Goal: Transaction & Acquisition: Purchase product/service

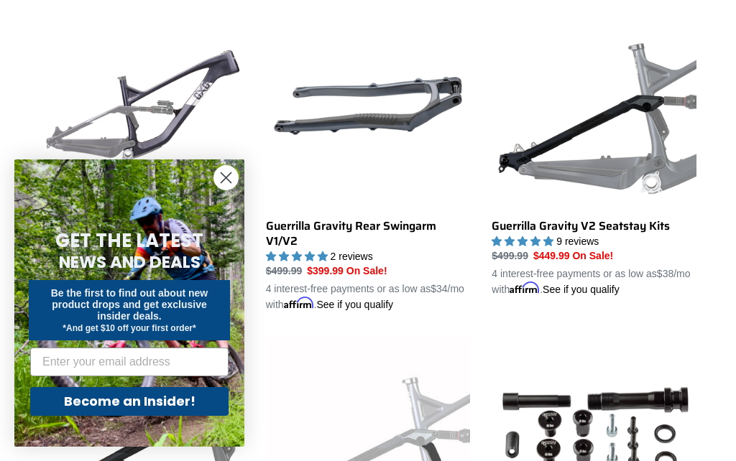
click at [234, 190] on circle "Close dialog" at bounding box center [226, 178] width 24 height 24
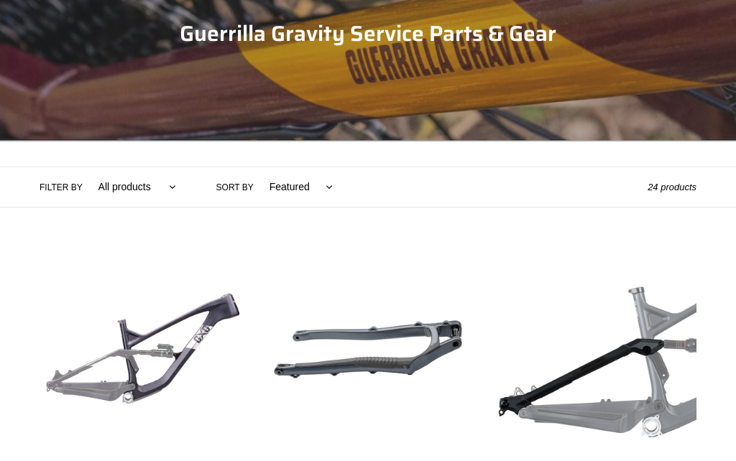
scroll to position [181, 0]
click at [199, 331] on link "Guerrilla Gravity Revved Modular Front Triangle" at bounding box center [142, 401] width 205 height 309
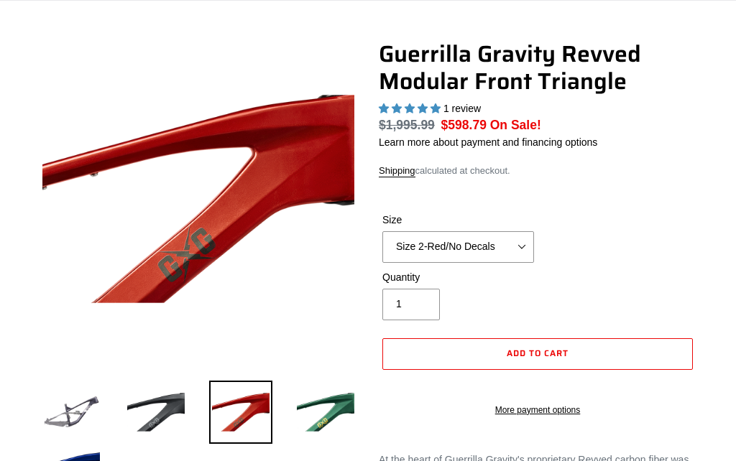
select select "highest-rating"
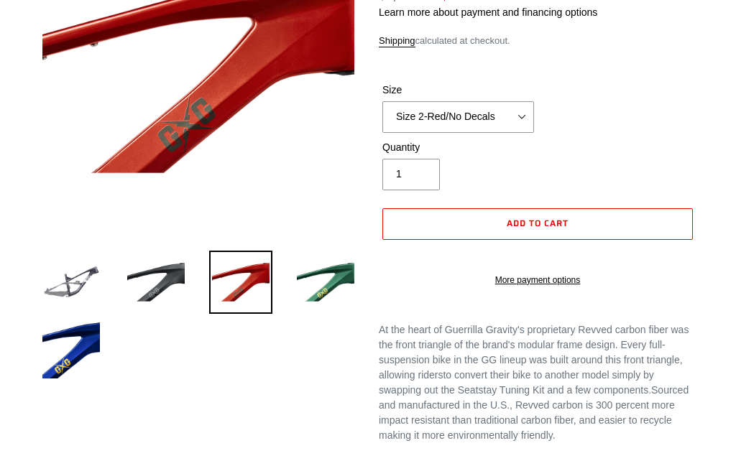
scroll to position [163, 0]
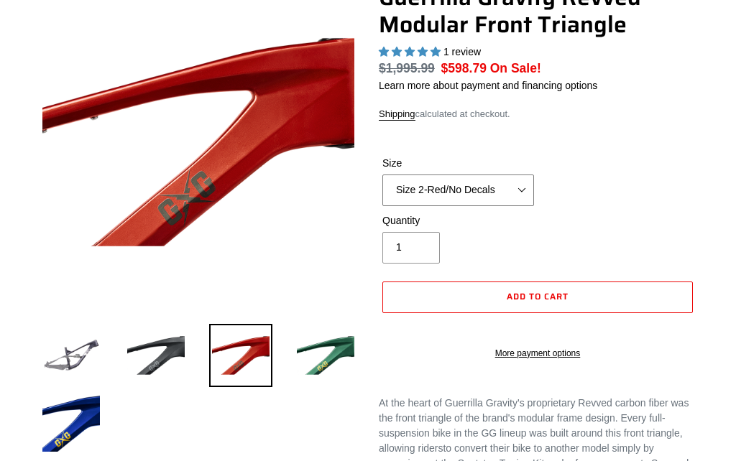
click at [518, 184] on select "Size 2-Gloss Black/No Decals Size 2-Black/Red Decals Size 2-Black/Silver Decals…" at bounding box center [458, 191] width 152 height 32
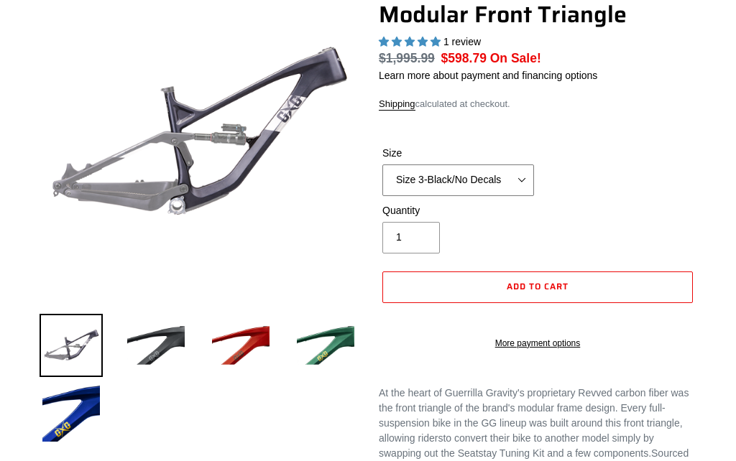
click at [509, 172] on select "Size 2-Gloss Black/No Decals Size 2-Black/Red Decals Size 2-Black/Silver Decals…" at bounding box center [458, 181] width 152 height 32
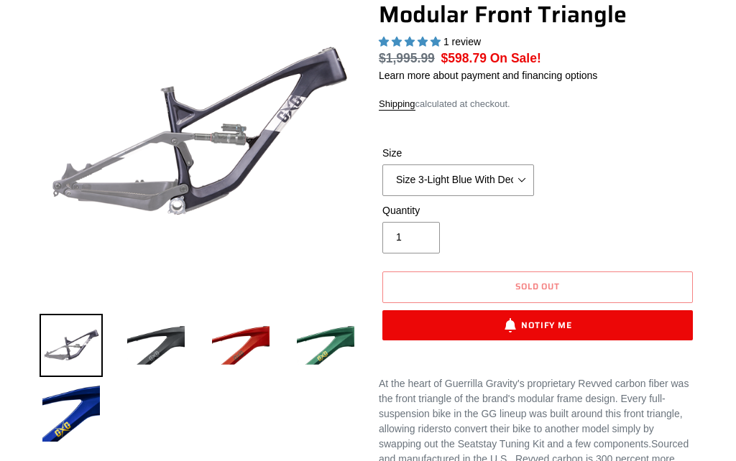
click at [76, 423] on img at bounding box center [71, 413] width 63 height 63
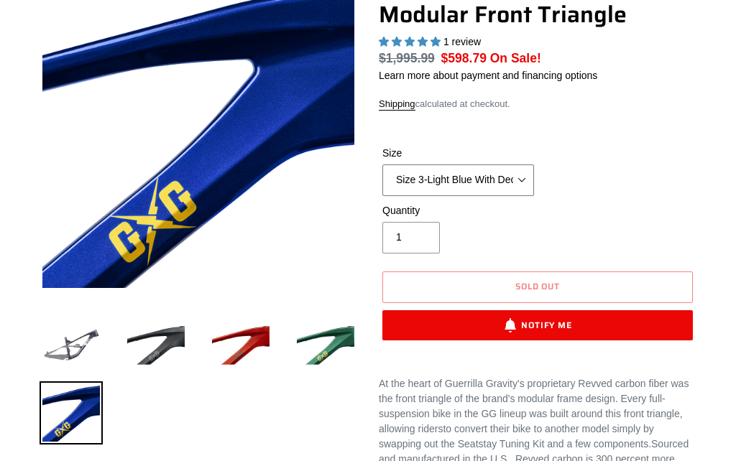
click at [518, 180] on select "Size 2-Gloss Black/No Decals Size 2-Black/Red Decals Size 2-Black/Silver Decals…" at bounding box center [458, 181] width 152 height 32
select select "Size 3-Light Blue No Decals"
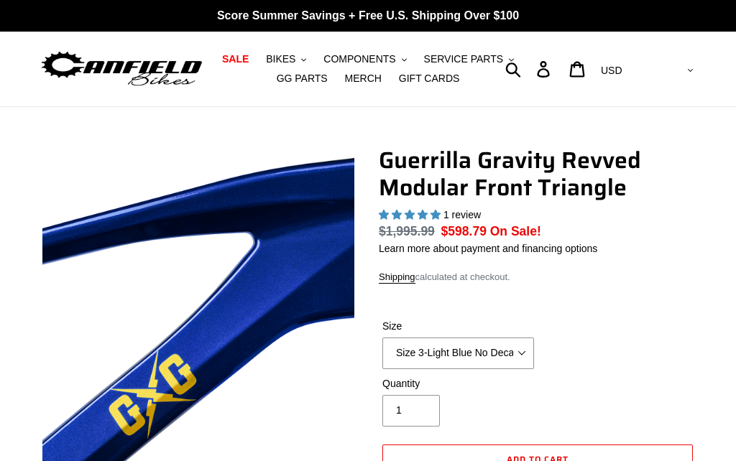
click at [249, 58] on span "SALE" at bounding box center [235, 59] width 27 height 12
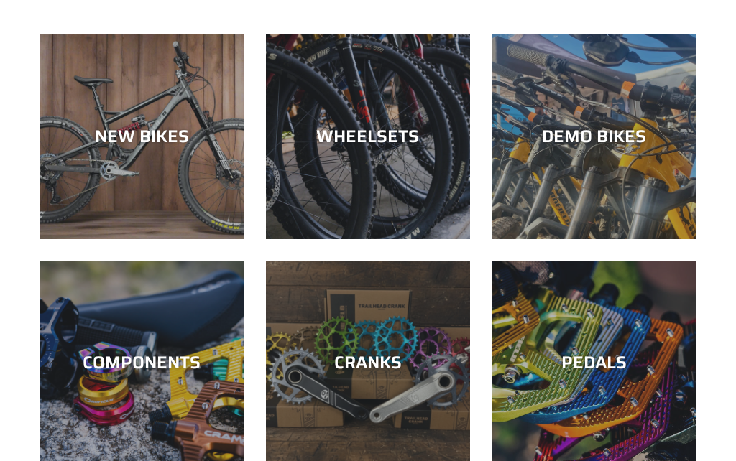
scroll to position [399, 0]
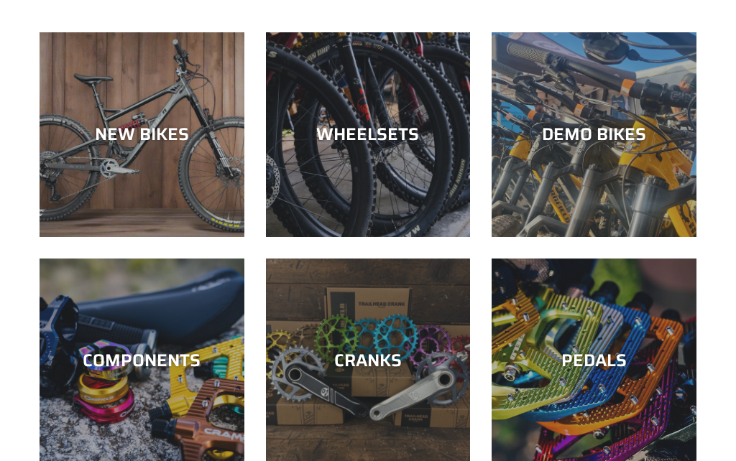
click at [406, 461] on div "CRANKS" at bounding box center [368, 463] width 205 height 0
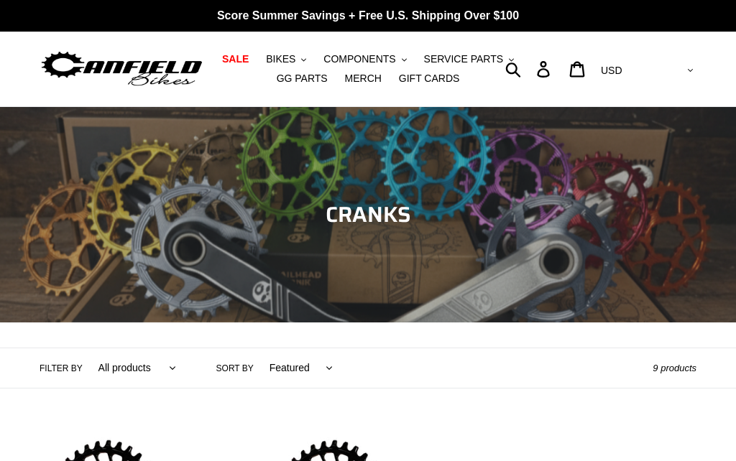
click at [292, 60] on span "BIKES" at bounding box center [280, 59] width 29 height 12
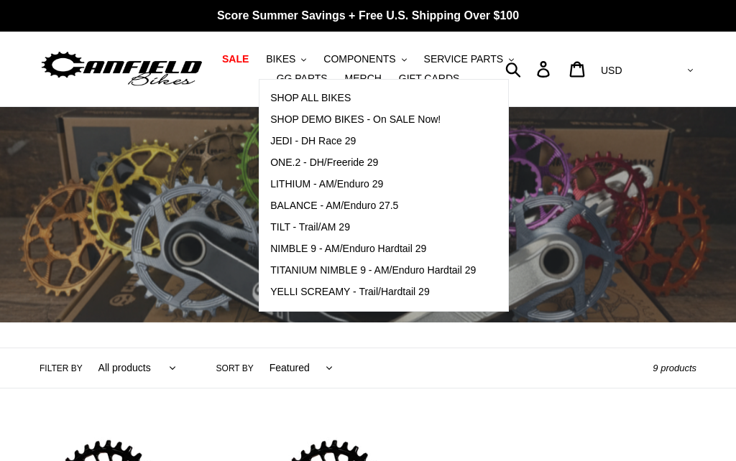
click at [249, 60] on span "SALE" at bounding box center [235, 59] width 27 height 12
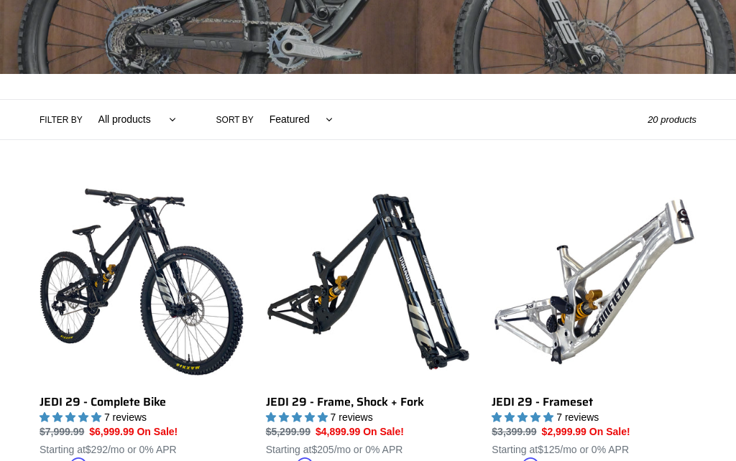
click at [308, 120] on select "Featured Best selling Alphabetically, A-Z Alphabetically, Z-A Price, low to hig…" at bounding box center [298, 120] width 82 height 40
select select "price-ascending"
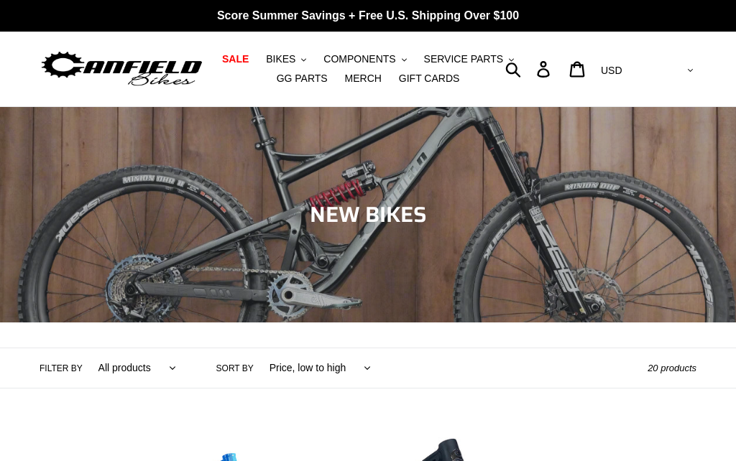
click at [389, 57] on span "COMPONENTS" at bounding box center [359, 59] width 72 height 12
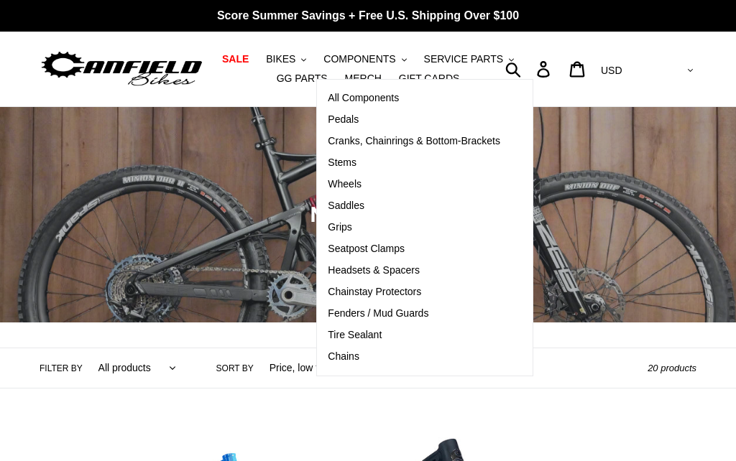
click at [303, 83] on span "GG PARTS" at bounding box center [302, 79] width 51 height 12
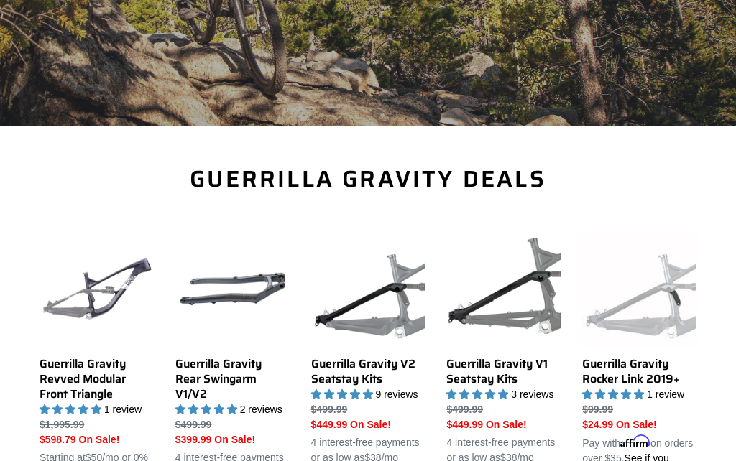
scroll to position [443, 0]
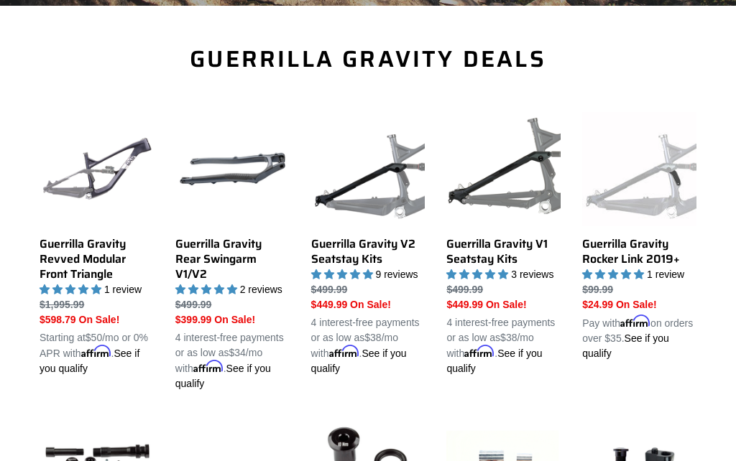
click at [108, 254] on link "Guerrilla Gravity Revved Modular Front Triangle" at bounding box center [97, 244] width 114 height 264
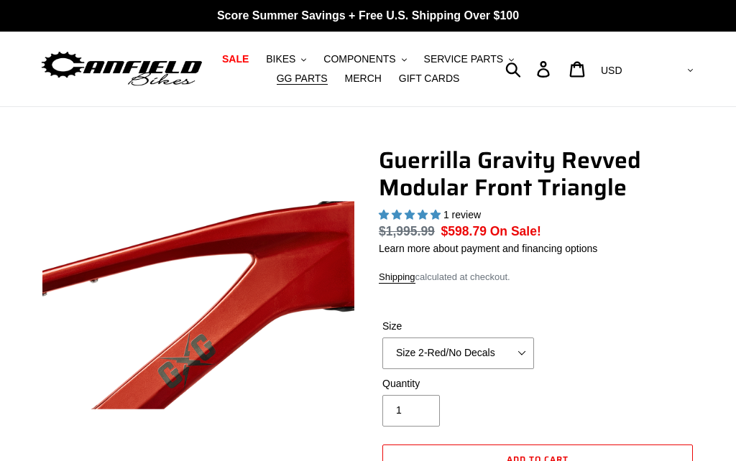
select select "highest-rating"
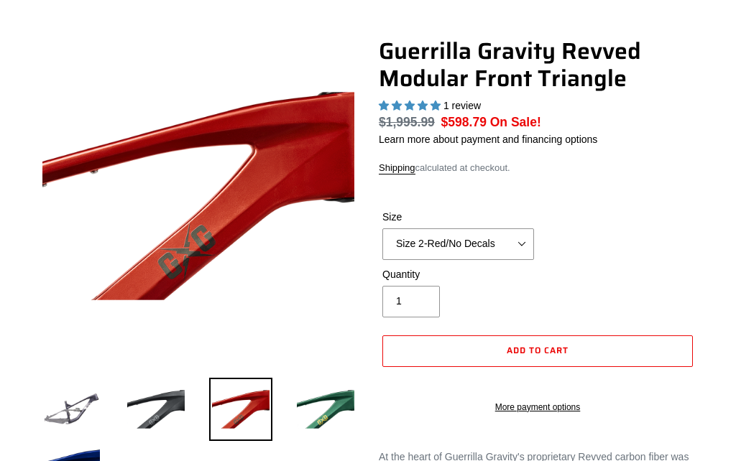
scroll to position [109, 0]
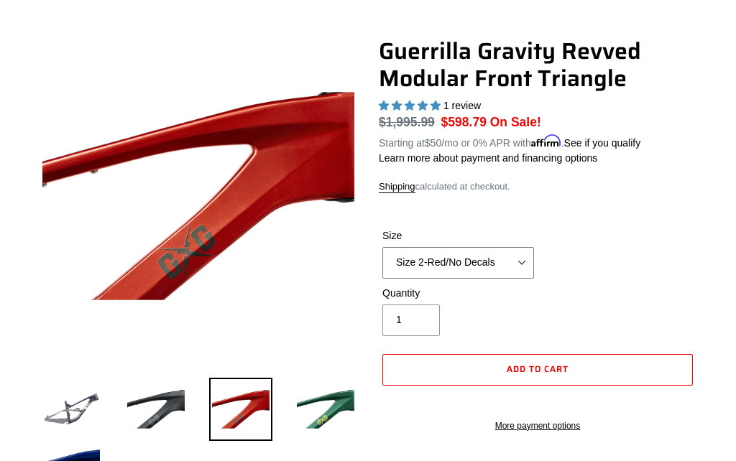
click at [501, 270] on select "Size 2-Gloss Black/No Decals Size 2-Black/Red Decals Size 2-Black/Silver Decals…" at bounding box center [458, 263] width 152 height 32
click at [654, 168] on div "Guerrilla Gravity Revved Modular Front Triangle 1 review Regular price $1,995.9…" at bounding box center [538, 242] width 318 height 410
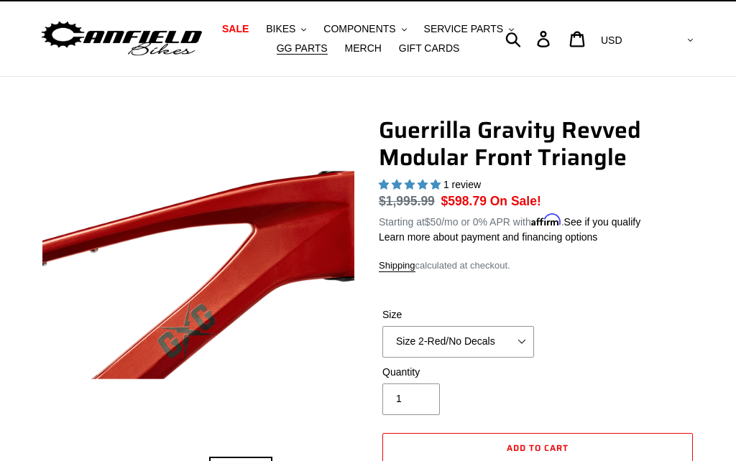
scroll to position [0, 0]
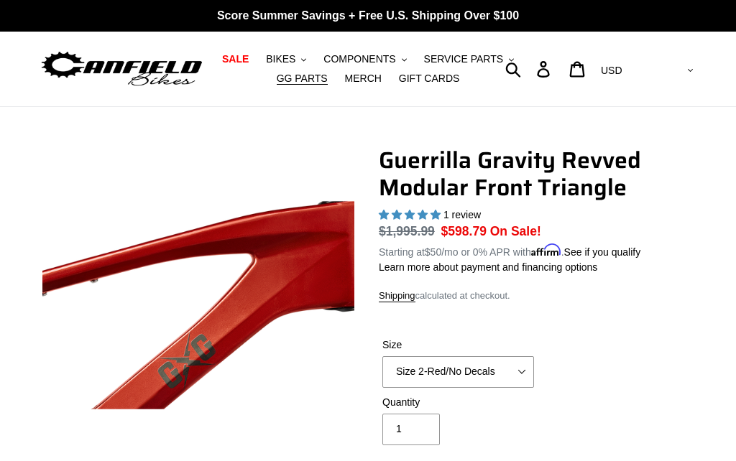
click at [244, 59] on span "SALE" at bounding box center [235, 59] width 27 height 12
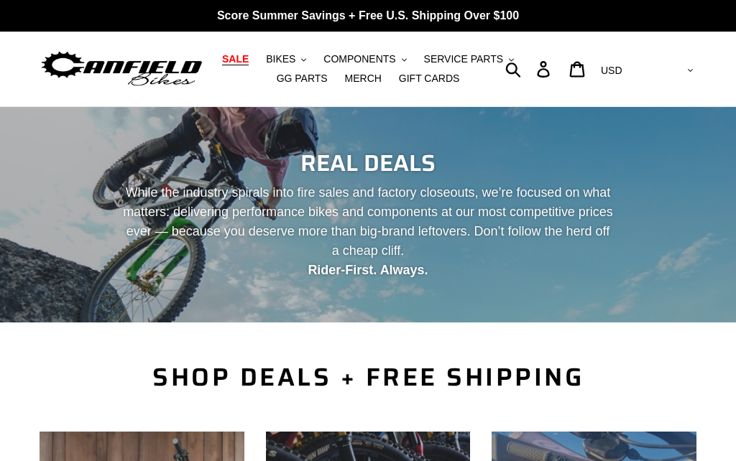
scroll to position [335, 0]
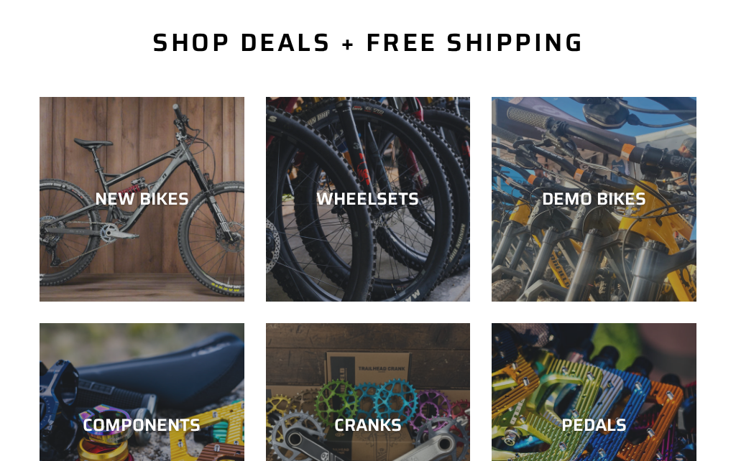
click at [396, 202] on div "WHEELSETS" at bounding box center [368, 199] width 205 height 21
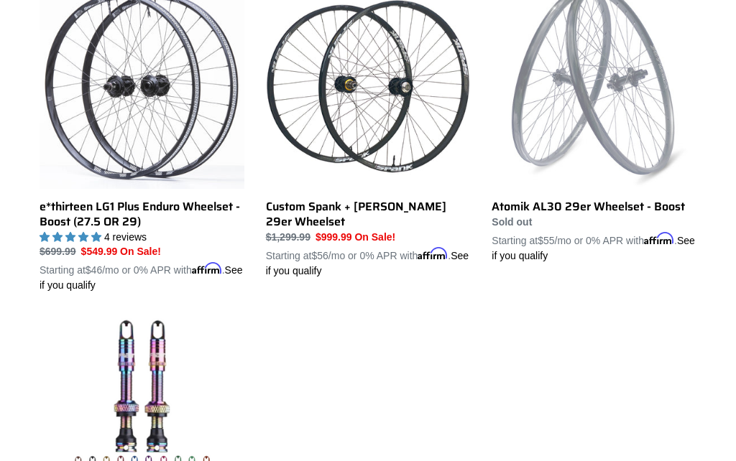
scroll to position [443, 0]
